Goal: Information Seeking & Learning: Learn about a topic

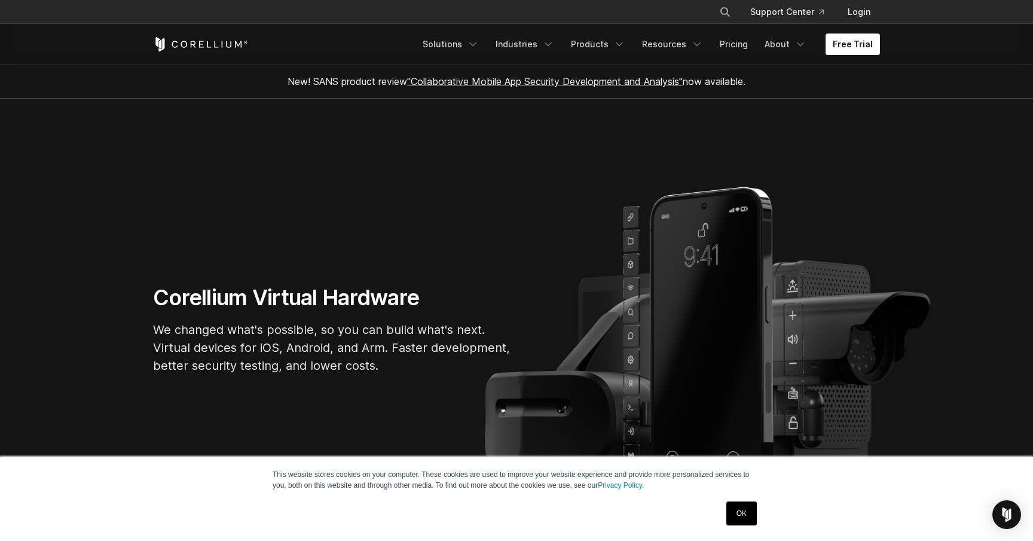
click at [356, 310] on h1 "Corellium Virtual Hardware" at bounding box center [332, 297] width 359 height 27
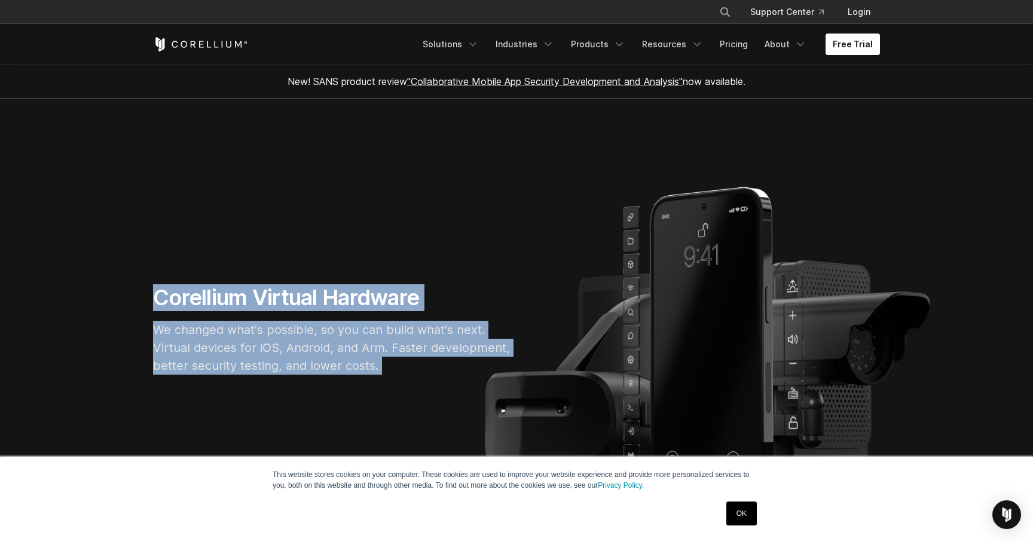
drag, startPoint x: 356, startPoint y: 310, endPoint x: 356, endPoint y: 377, distance: 67.6
click at [356, 378] on div "Corellium Virtual Hardware We changed what's possible, so you can build what's …" at bounding box center [332, 334] width 383 height 100
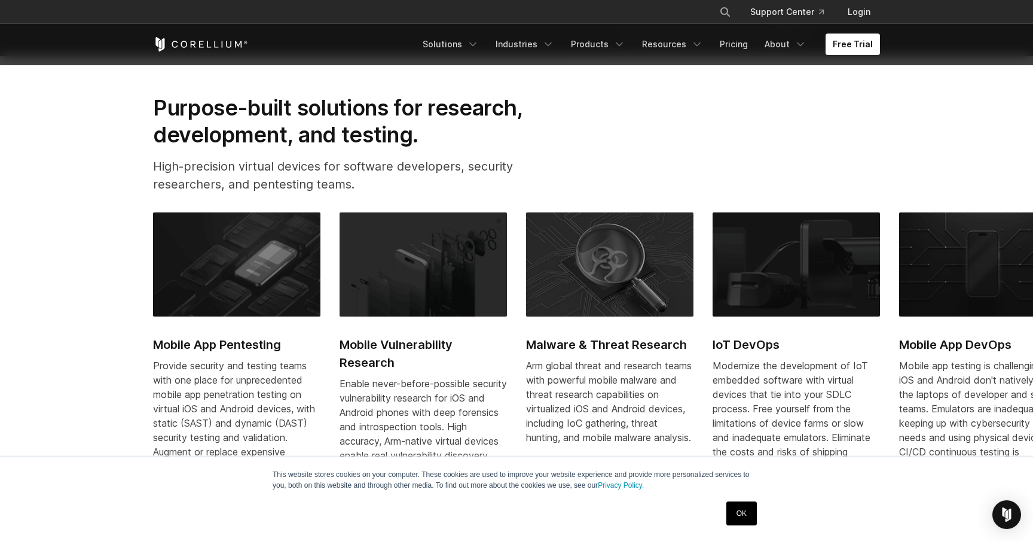
scroll to position [511, 0]
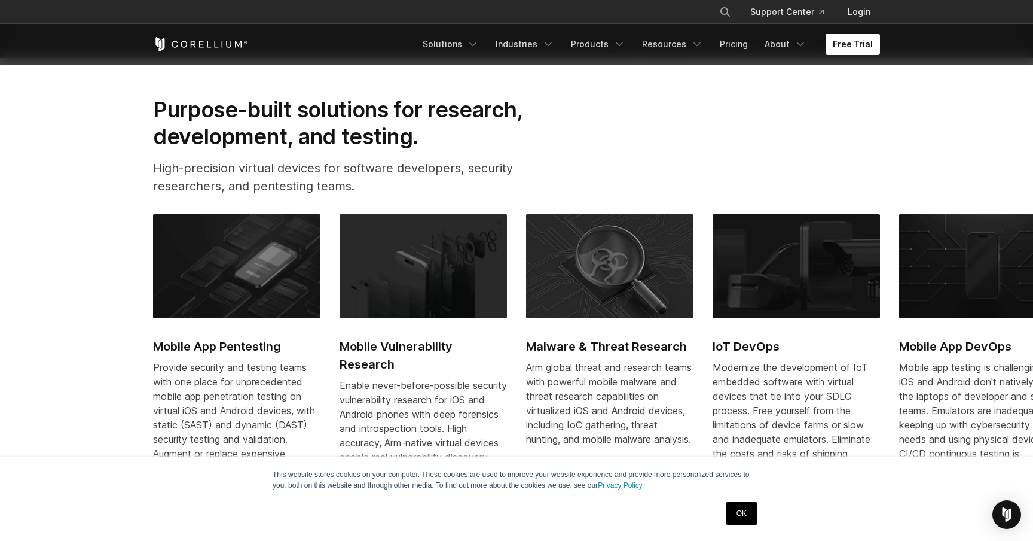
click at [500, 134] on h2 "Purpose-built solutions for research, development, and testing." at bounding box center [357, 122] width 408 height 53
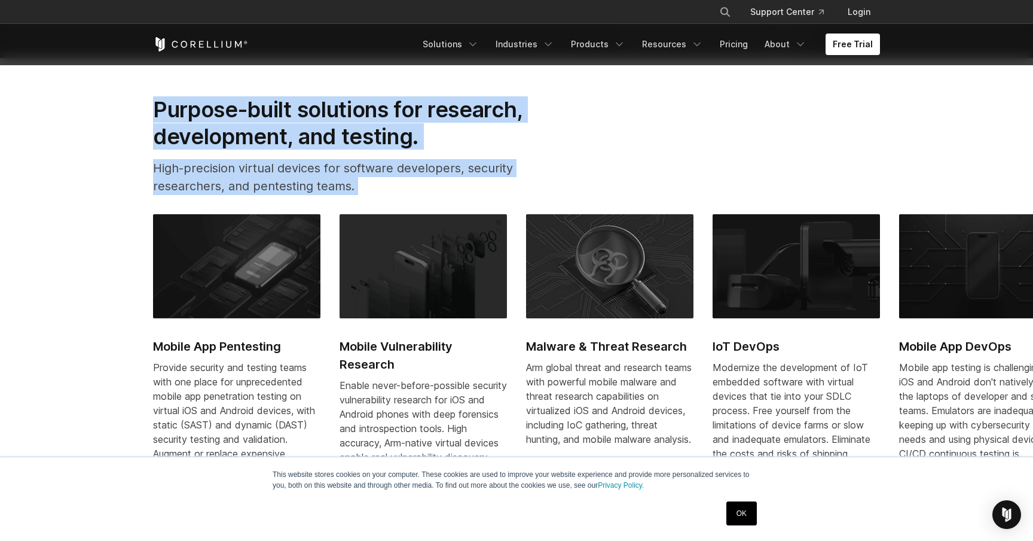
drag, startPoint x: 500, startPoint y: 134, endPoint x: 489, endPoint y: 184, distance: 51.4
click at [489, 184] on div "Purpose-built solutions for research, development, and testing. High-precision …" at bounding box center [357, 150] width 432 height 108
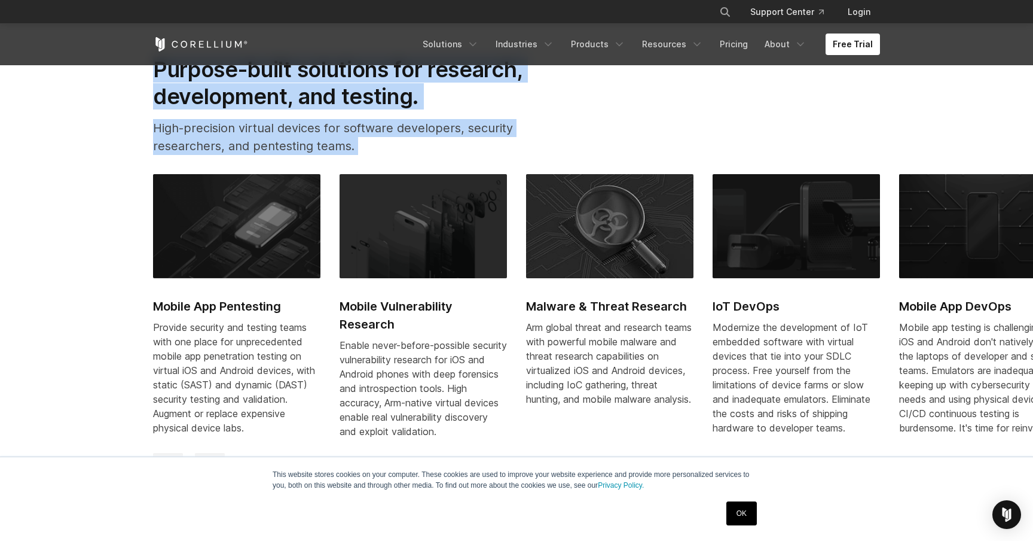
drag, startPoint x: 506, startPoint y: 434, endPoint x: 505, endPoint y: 272, distance: 161.4
click at [505, 272] on link "Mobile Vulnerability Research Enable never-before-possible security vulnerabili…" at bounding box center [423, 313] width 167 height 279
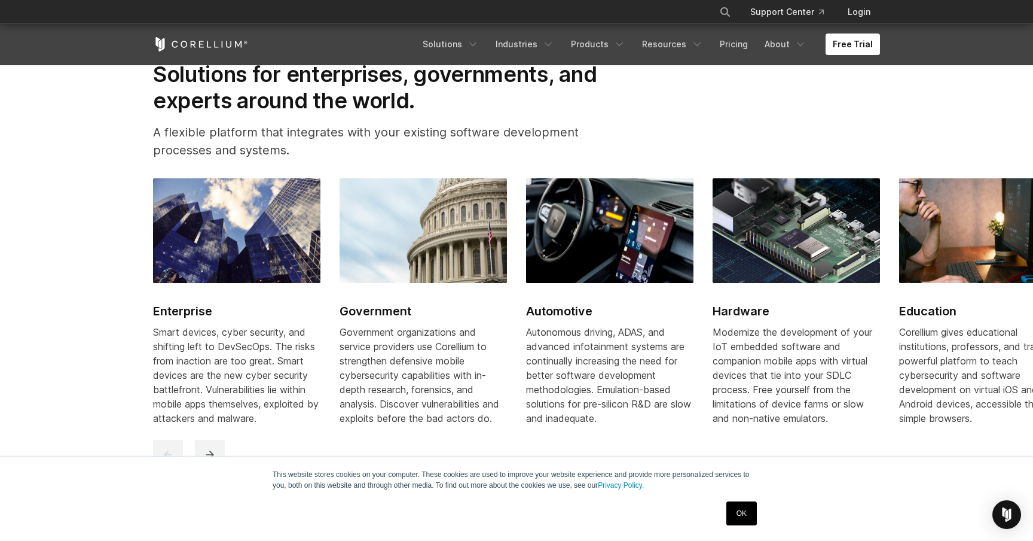
scroll to position [1426, 0]
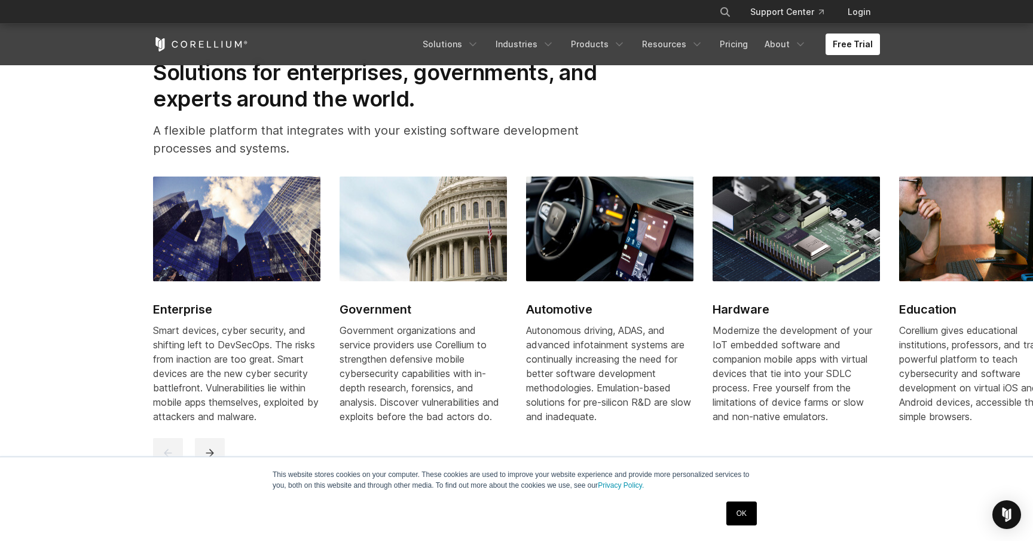
click at [734, 513] on link "OK" at bounding box center [742, 513] width 30 height 24
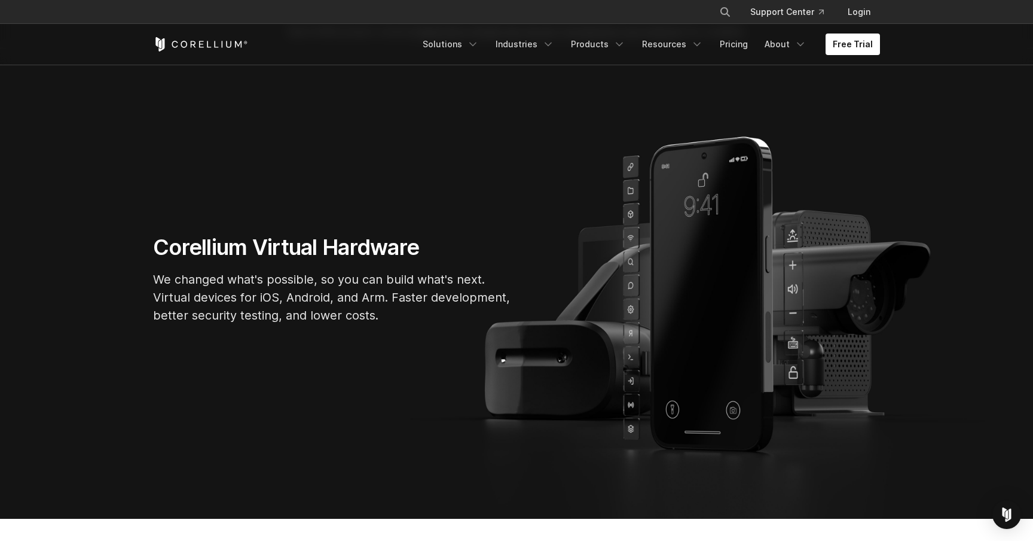
scroll to position [0, 0]
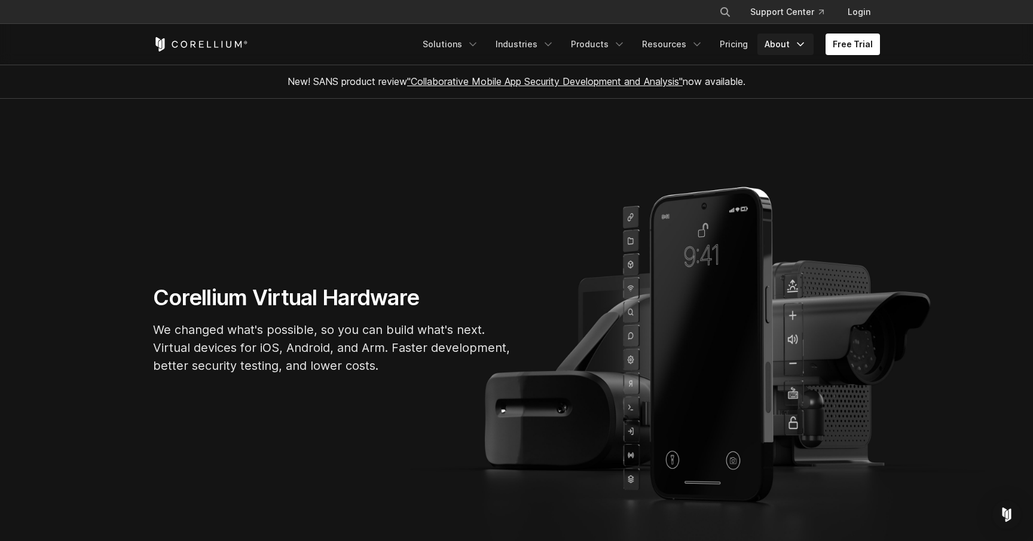
click at [786, 47] on link "About" at bounding box center [786, 44] width 56 height 22
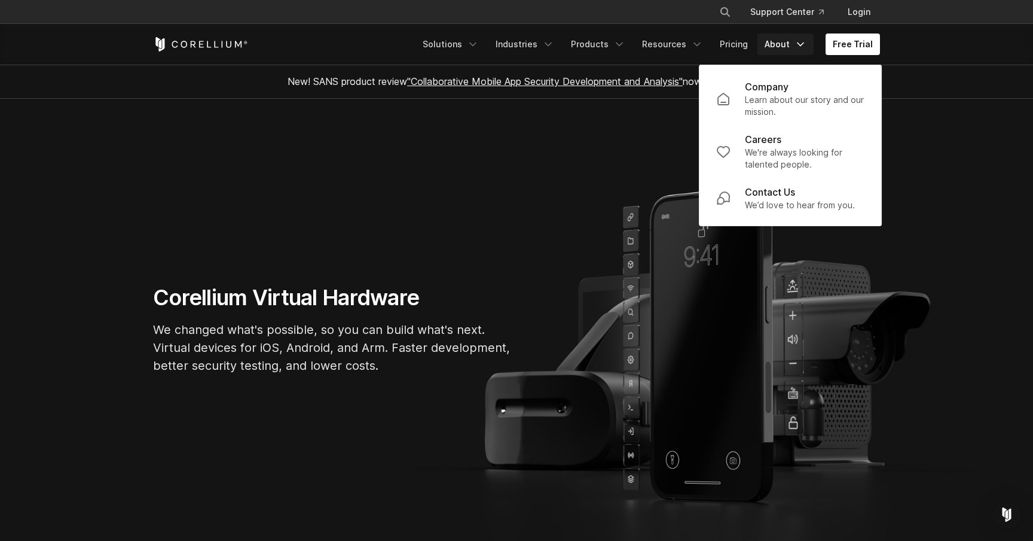
click at [430, 270] on section "Corellium Virtual Hardware We changed what's possible, so you can build what's …" at bounding box center [516, 334] width 1033 height 470
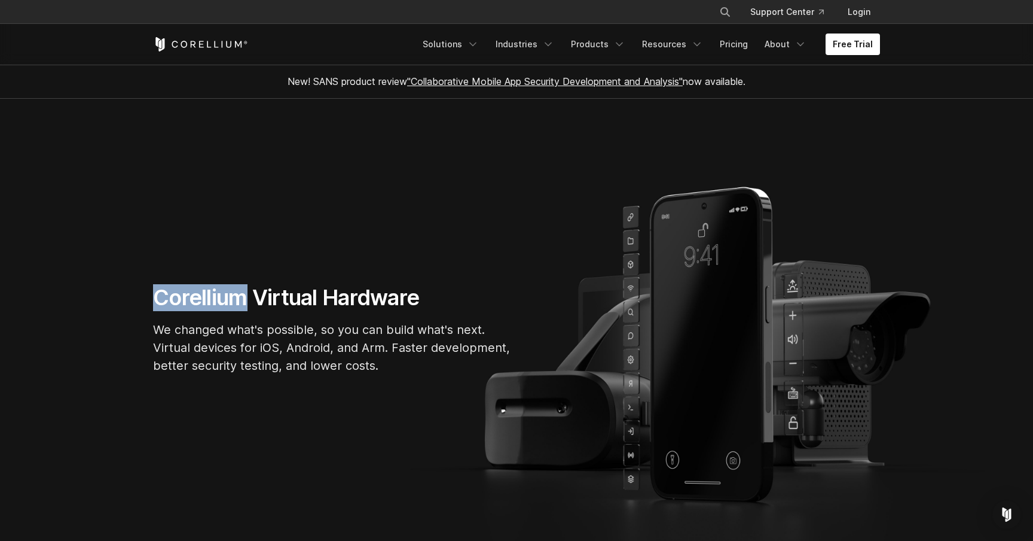
click at [430, 270] on section "Corellium Virtual Hardware We changed what's possible, so you can build what's …" at bounding box center [516, 334] width 1033 height 470
drag, startPoint x: 430, startPoint y: 270, endPoint x: 430, endPoint y: 311, distance: 40.7
click at [430, 311] on section "Corellium Virtual Hardware We changed what's possible, so you can build what's …" at bounding box center [516, 334] width 1033 height 470
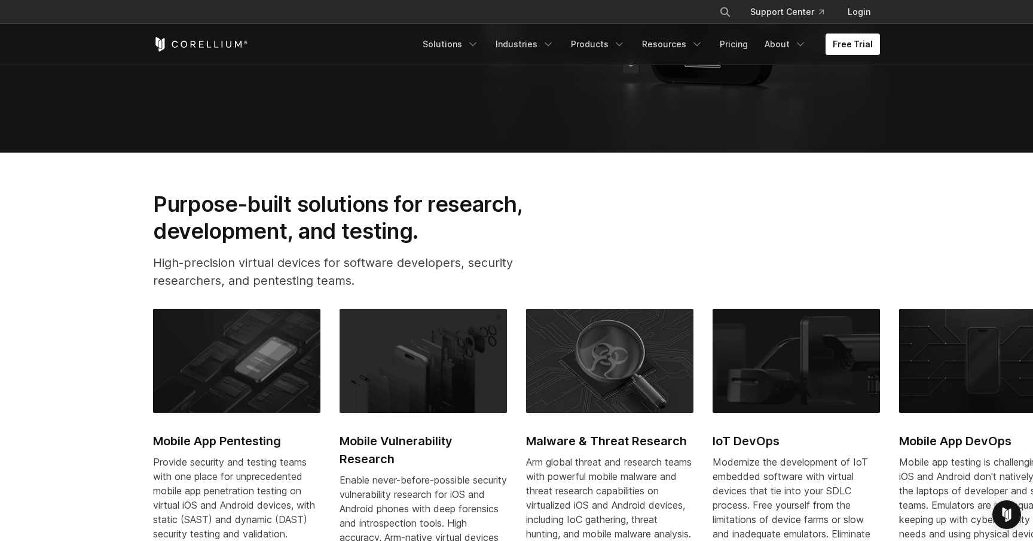
scroll to position [420, 0]
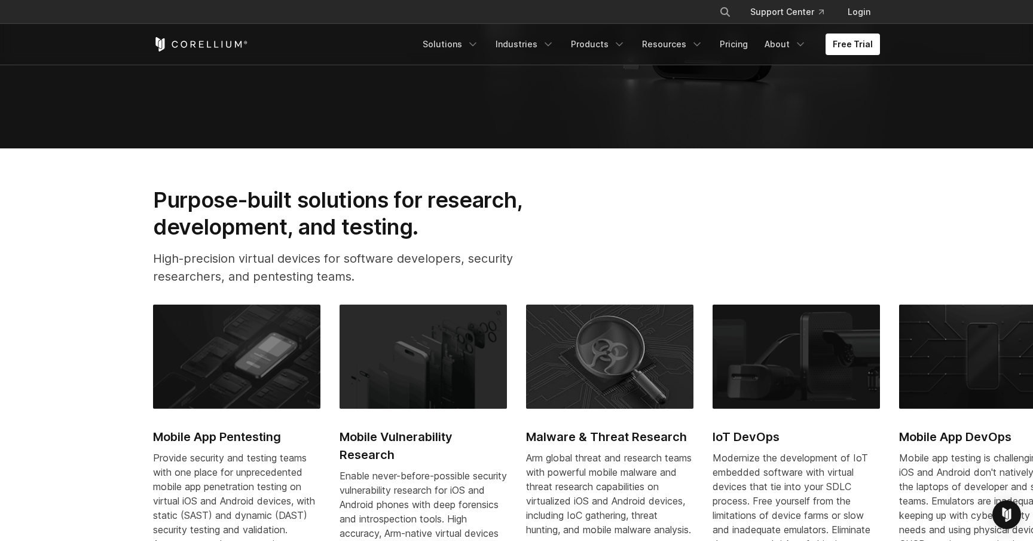
click at [463, 274] on p "High-precision virtual devices for software developers, security researchers, a…" at bounding box center [357, 267] width 408 height 36
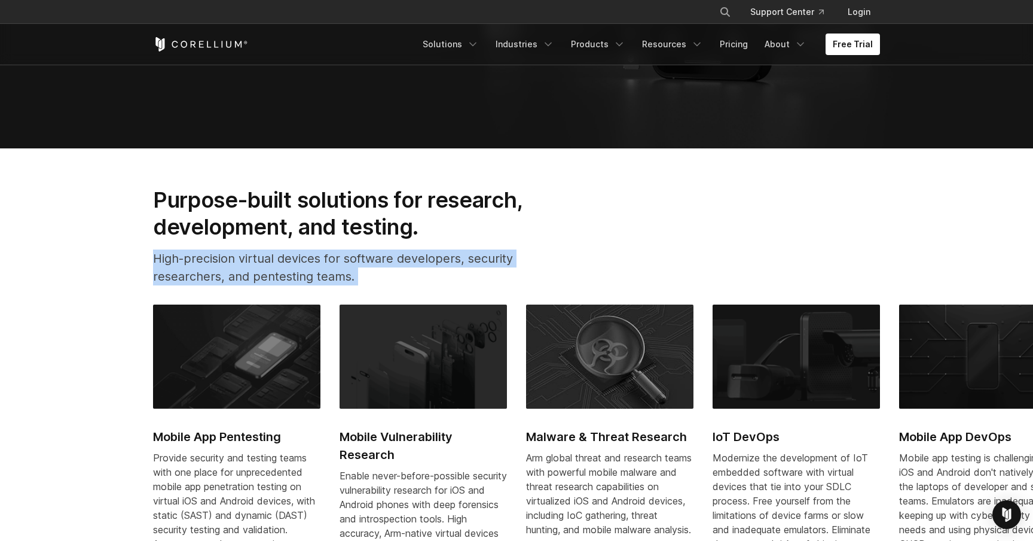
drag, startPoint x: 463, startPoint y: 274, endPoint x: 430, endPoint y: 429, distance: 158.4
click at [430, 429] on section "Purpose-built solutions for research, development, and testing. High-precision …" at bounding box center [516, 399] width 1033 height 503
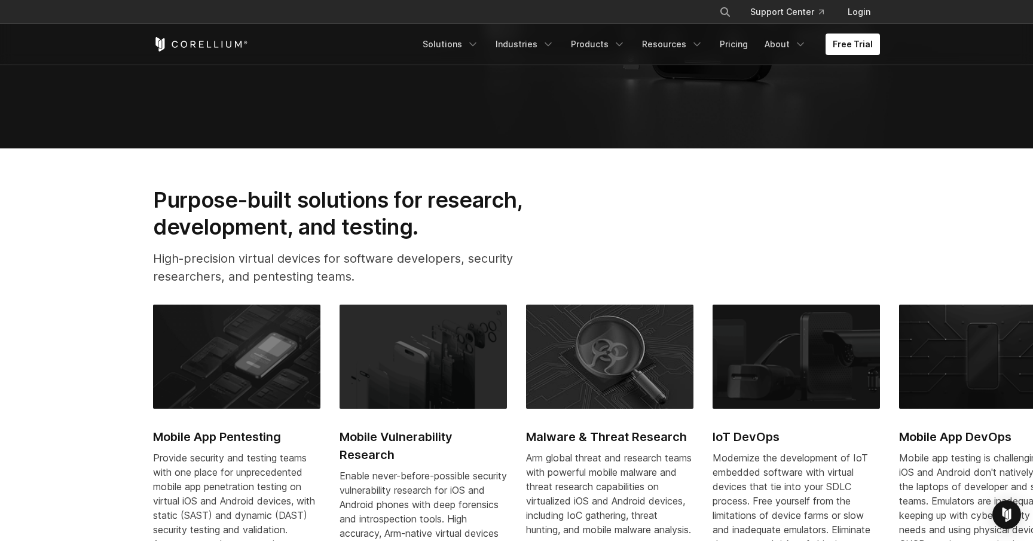
click at [587, 214] on div "Purpose-built solutions for research, development, and testing. High-precision …" at bounding box center [516, 241] width 751 height 108
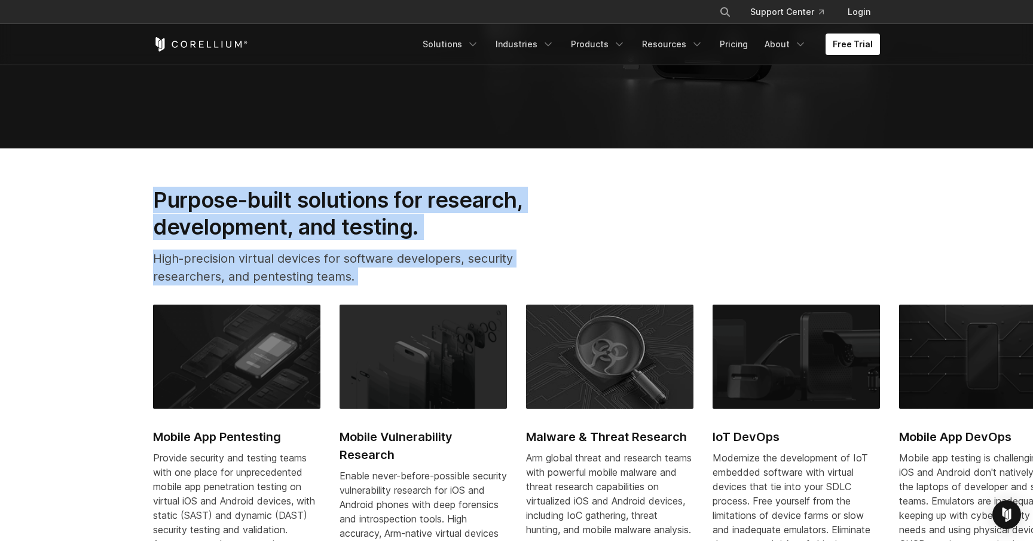
drag, startPoint x: 587, startPoint y: 214, endPoint x: 592, endPoint y: 515, distance: 300.8
click at [592, 515] on section "Purpose-built solutions for research, development, and testing. High-precision …" at bounding box center [516, 399] width 1033 height 503
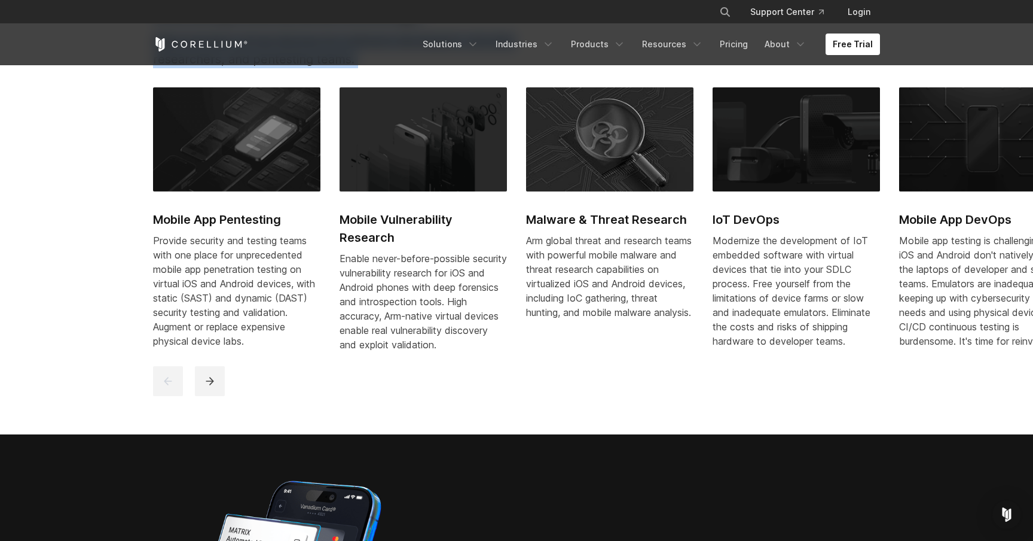
scroll to position [649, 0]
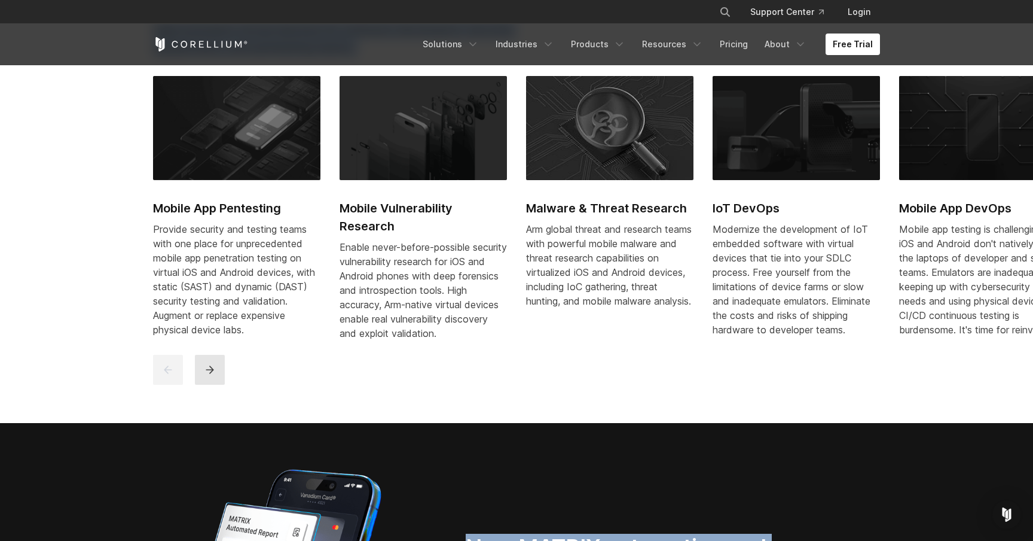
click at [208, 376] on icon "next" at bounding box center [210, 370] width 12 height 12
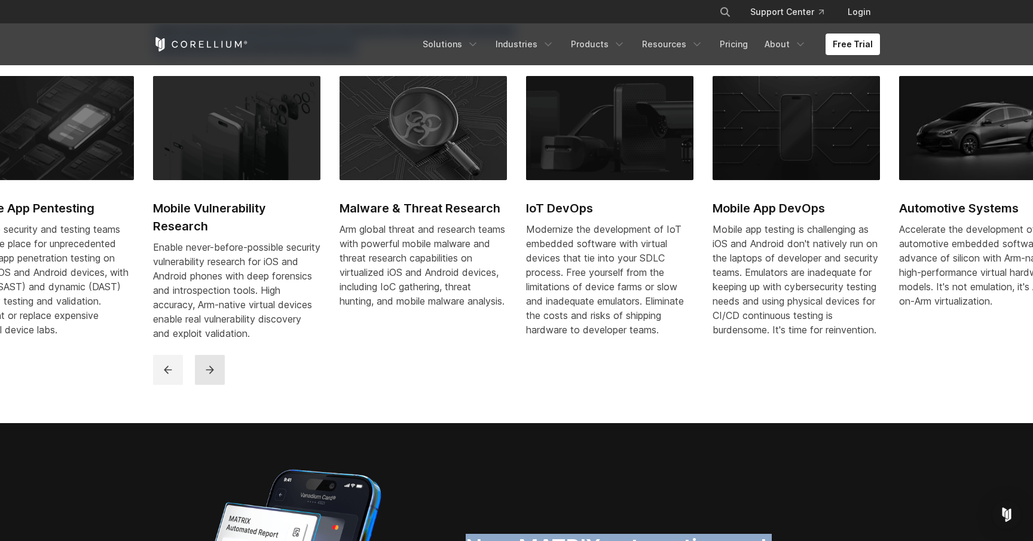
click at [208, 376] on icon "next" at bounding box center [210, 370] width 12 height 12
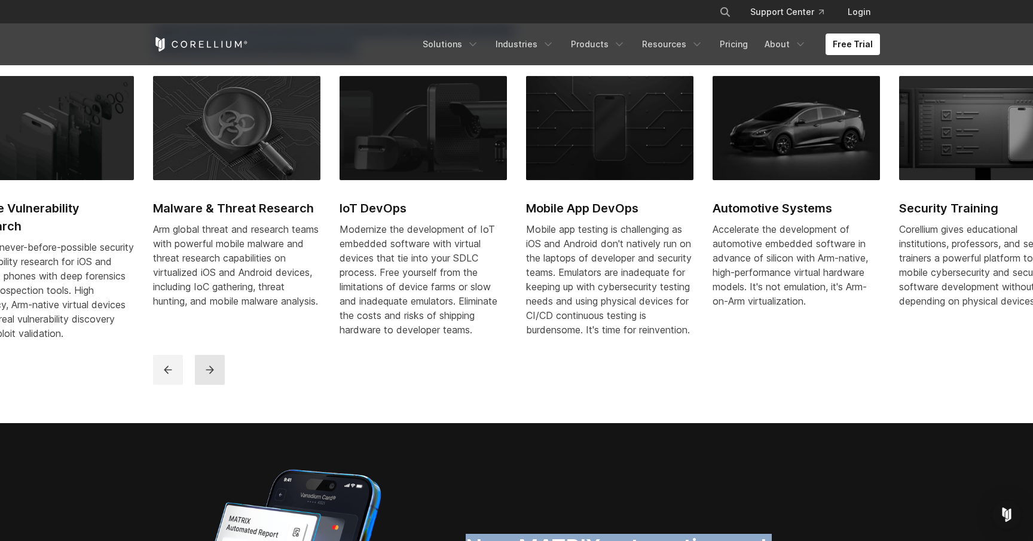
click at [208, 376] on icon "next" at bounding box center [210, 370] width 12 height 12
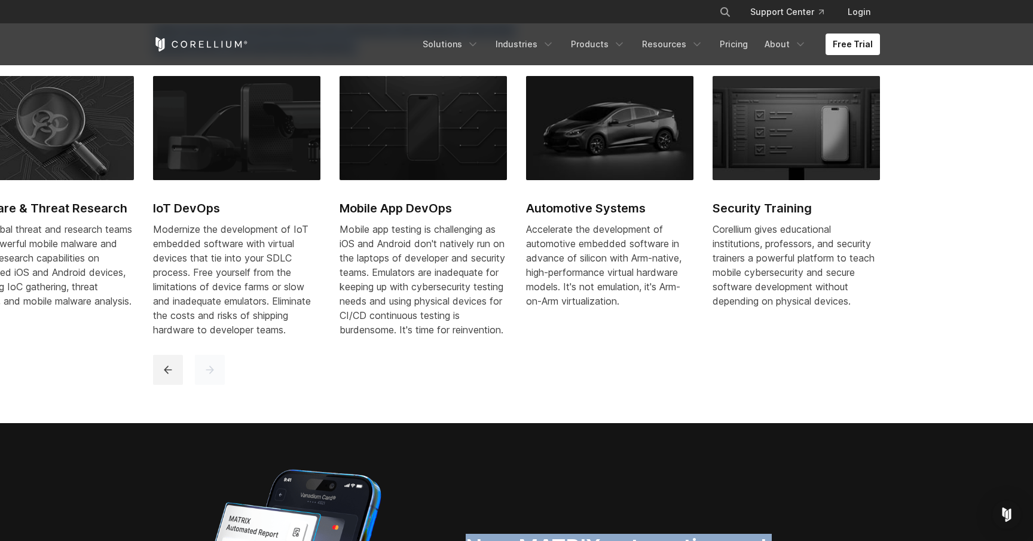
click at [208, 376] on icon "next" at bounding box center [210, 370] width 12 height 12
